Goal: Task Accomplishment & Management: Manage account settings

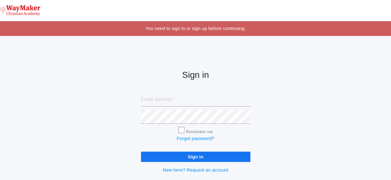
type input "[EMAIL_ADDRESS][DOMAIN_NAME]"
click at [204, 155] on input "Sign in" at bounding box center [195, 157] width 109 height 10
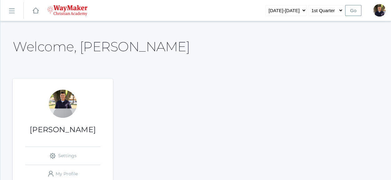
click at [13, 12] on rect at bounding box center [12, 11] width 10 height 10
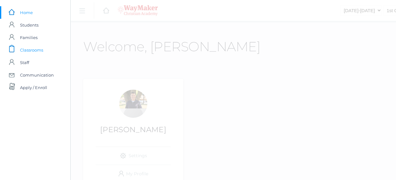
click at [36, 50] on span "Classrooms" at bounding box center [31, 50] width 23 height 13
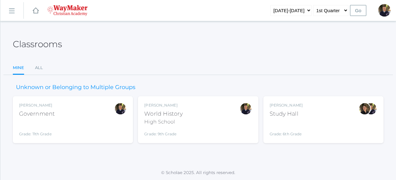
click at [58, 114] on div "[PERSON_NAME] Government Grade: 11th Grade GOVT" at bounding box center [73, 120] width 108 height 34
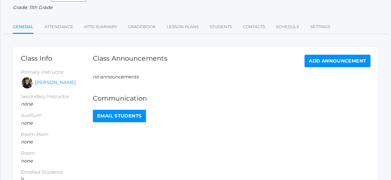
scroll to position [63, 0]
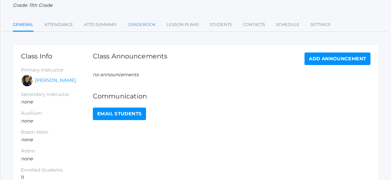
click at [142, 27] on link "Gradebook" at bounding box center [142, 24] width 28 height 13
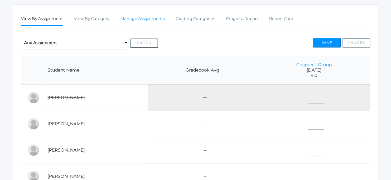
scroll to position [94, 0]
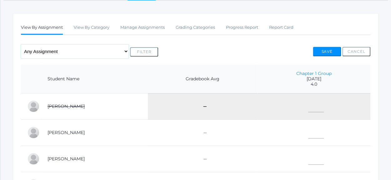
click at [123, 52] on select "Any Assignment Category: Project Presentation (Oral & Written) - Chapter 1 Group" at bounding box center [75, 51] width 108 height 14
click at [94, 39] on div "View By Assignment View By Category Manage Assignments Grading Categories Progr…" at bounding box center [196, 177] width 366 height 328
click at [130, 28] on link "Manage Assignments" at bounding box center [142, 27] width 44 height 13
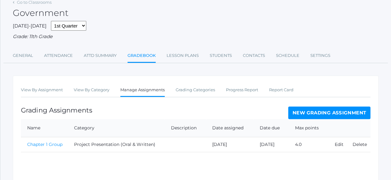
scroll to position [75, 0]
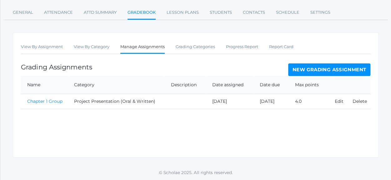
click at [312, 70] on link "New Grading Assignment" at bounding box center [329, 69] width 82 height 13
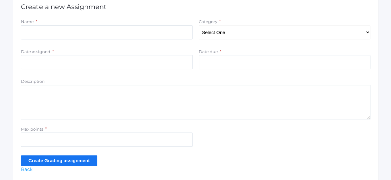
scroll to position [125, 0]
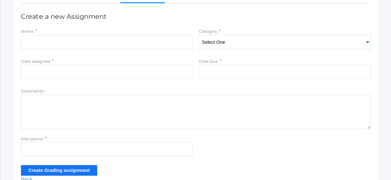
click at [367, 43] on select "Select One Participation Project Presentation (Oral & Written) Quizzes & Tests" at bounding box center [285, 42] width 172 height 14
select select "1152"
click at [199, 35] on select "Select One Participation Project Presentation (Oral & Written) Quizzes & Tests" at bounding box center [285, 42] width 172 height 14
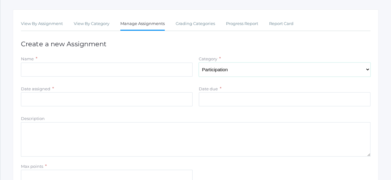
scroll to position [63, 0]
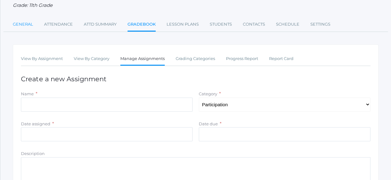
click at [27, 24] on link "General" at bounding box center [23, 24] width 20 height 13
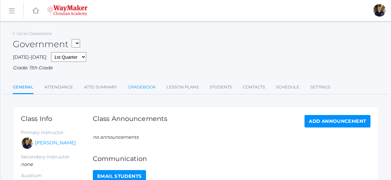
click at [154, 91] on link "Gradebook" at bounding box center [142, 87] width 28 height 13
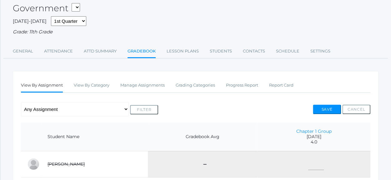
scroll to position [94, 0]
